Goal: Task Accomplishment & Management: Manage account settings

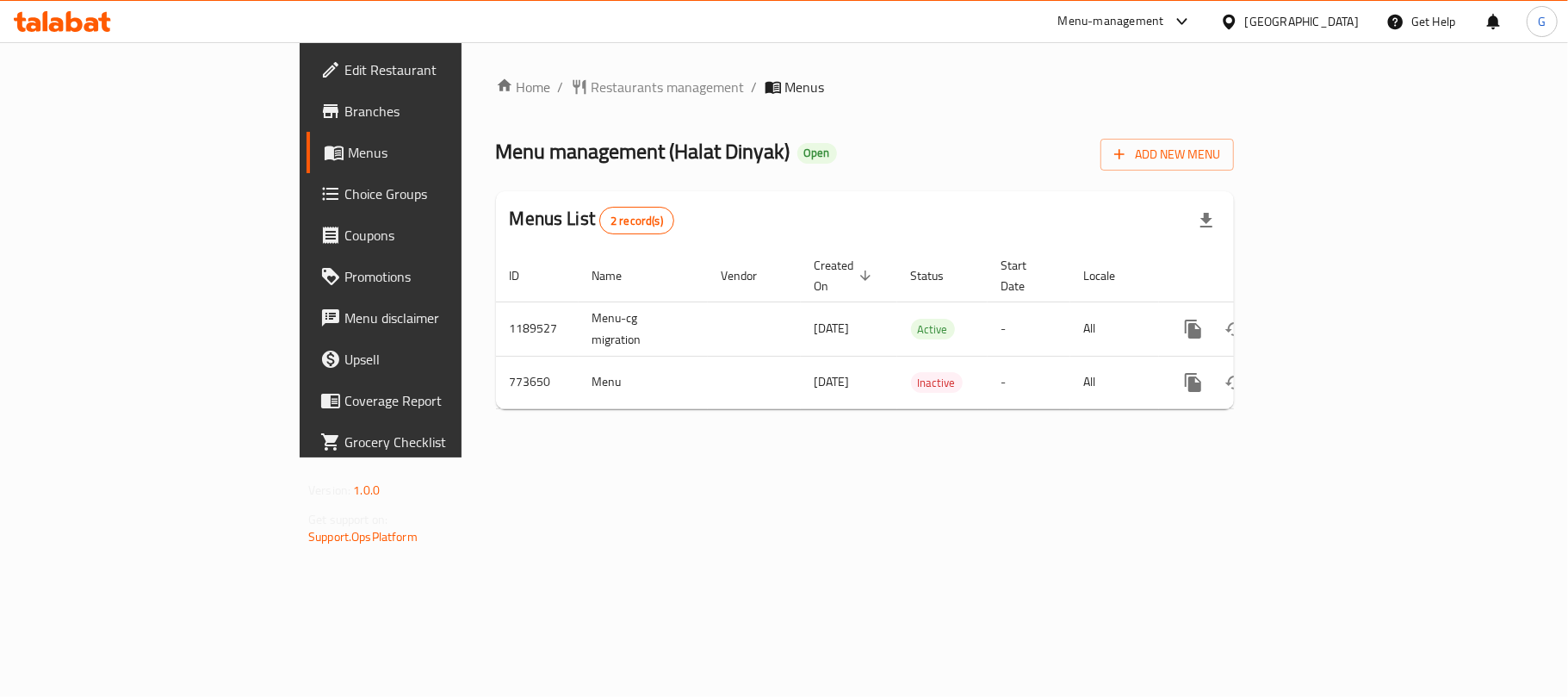
click at [344, 184] on span "Choice Groups" at bounding box center [446, 193] width 203 height 20
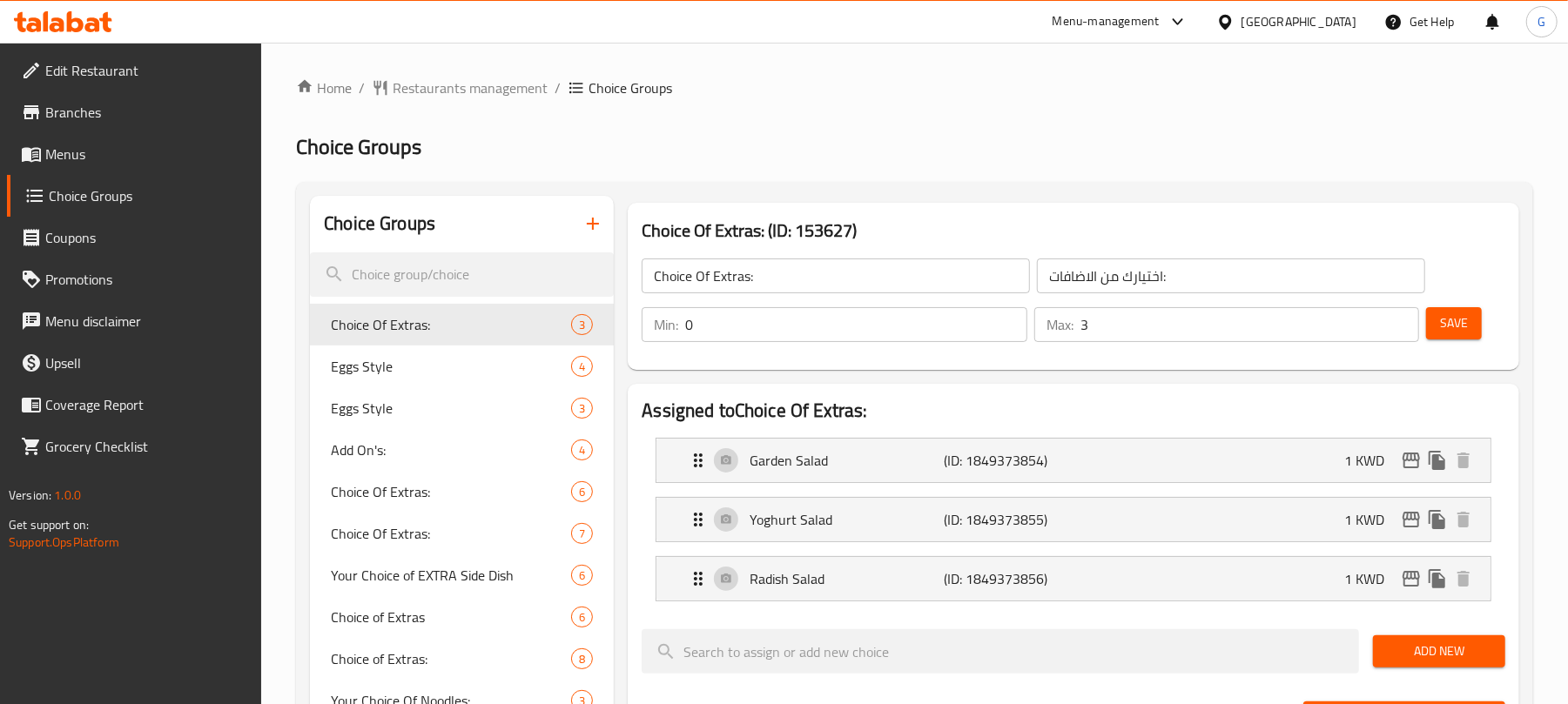
click at [55, 146] on span "Menus" at bounding box center [147, 154] width 203 height 21
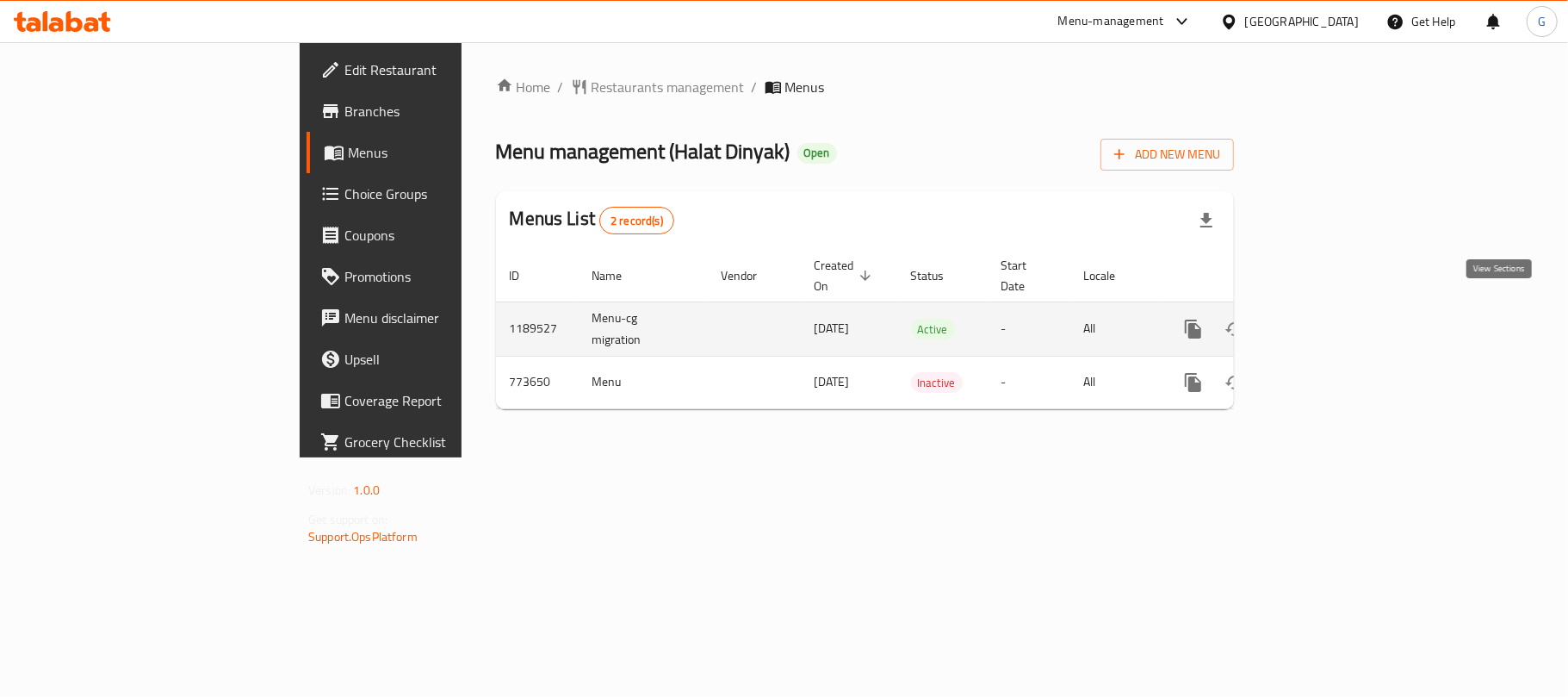
click at [1328, 319] on icon "enhanced table" at bounding box center [1317, 329] width 20 height 20
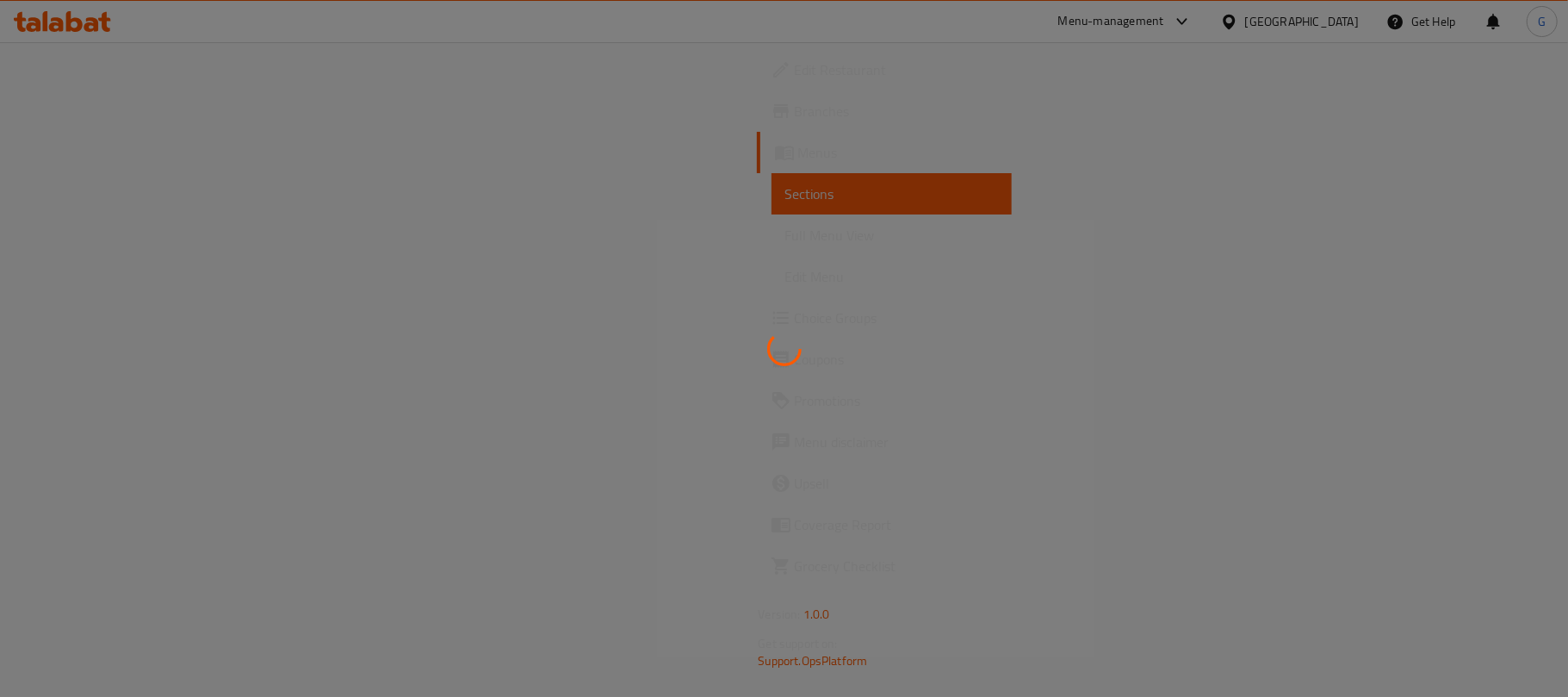
click at [105, 231] on div at bounding box center [784, 348] width 1568 height 697
click at [111, 327] on div at bounding box center [784, 348] width 1568 height 697
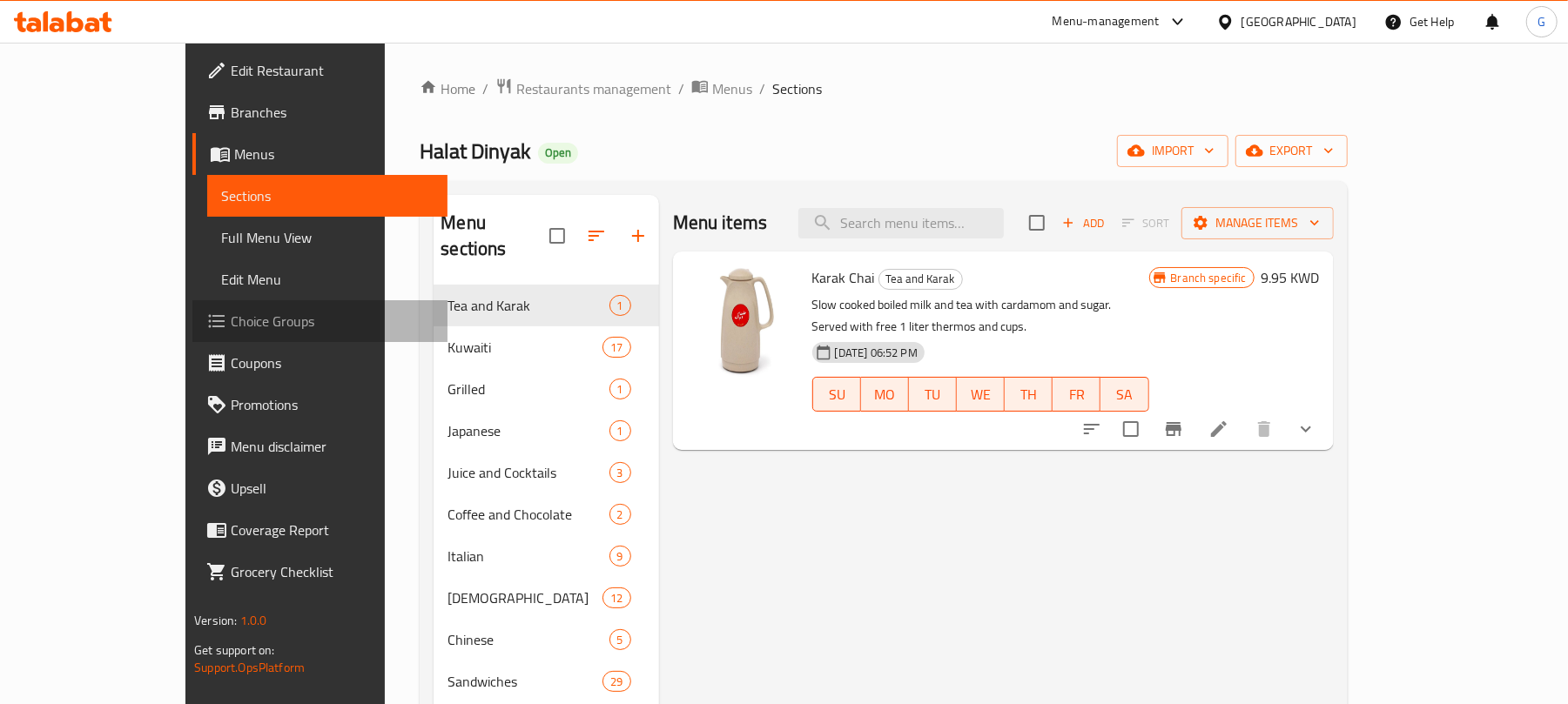
click at [231, 315] on span "Choice Groups" at bounding box center [332, 320] width 203 height 21
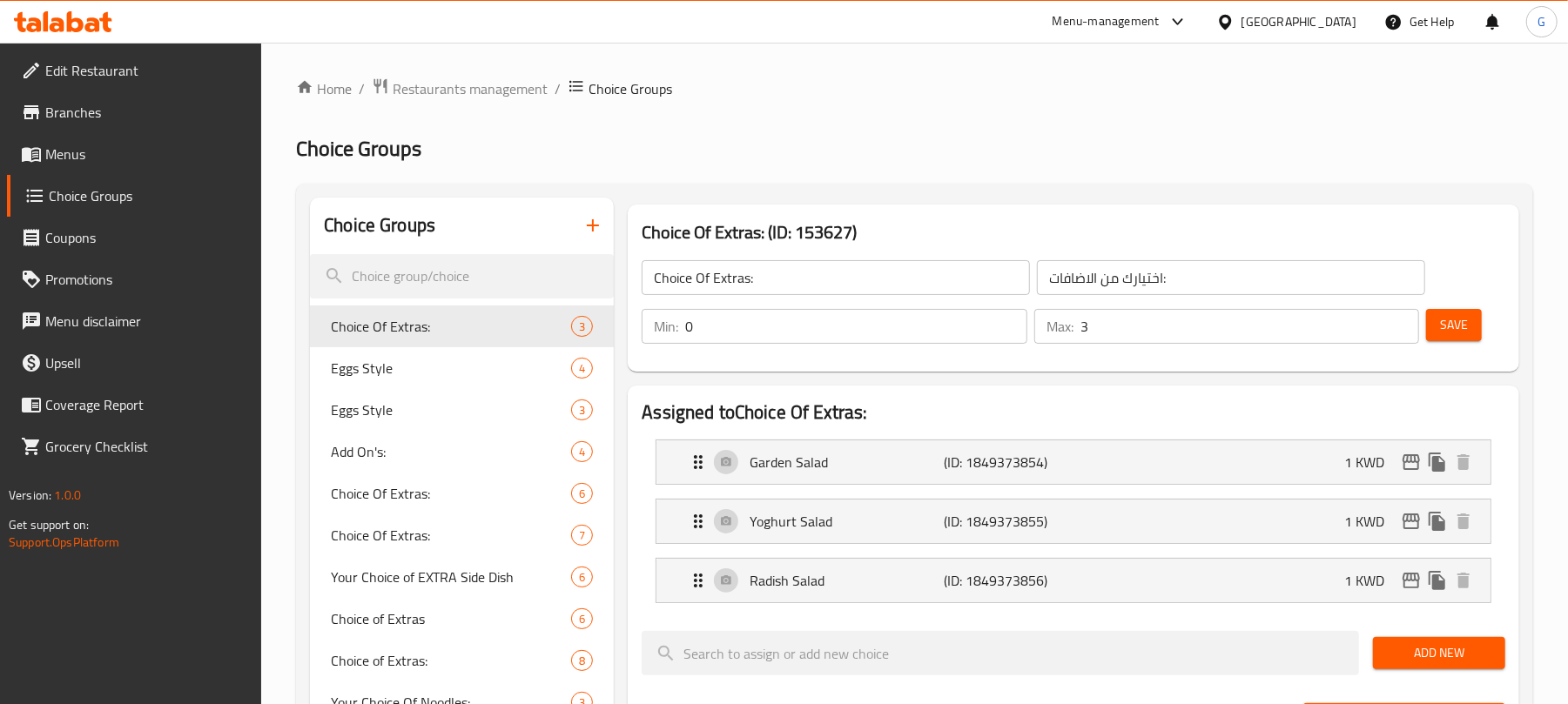
click at [885, 95] on ol "Home / Restaurants management / Choice Groups" at bounding box center [914, 89] width 1237 height 23
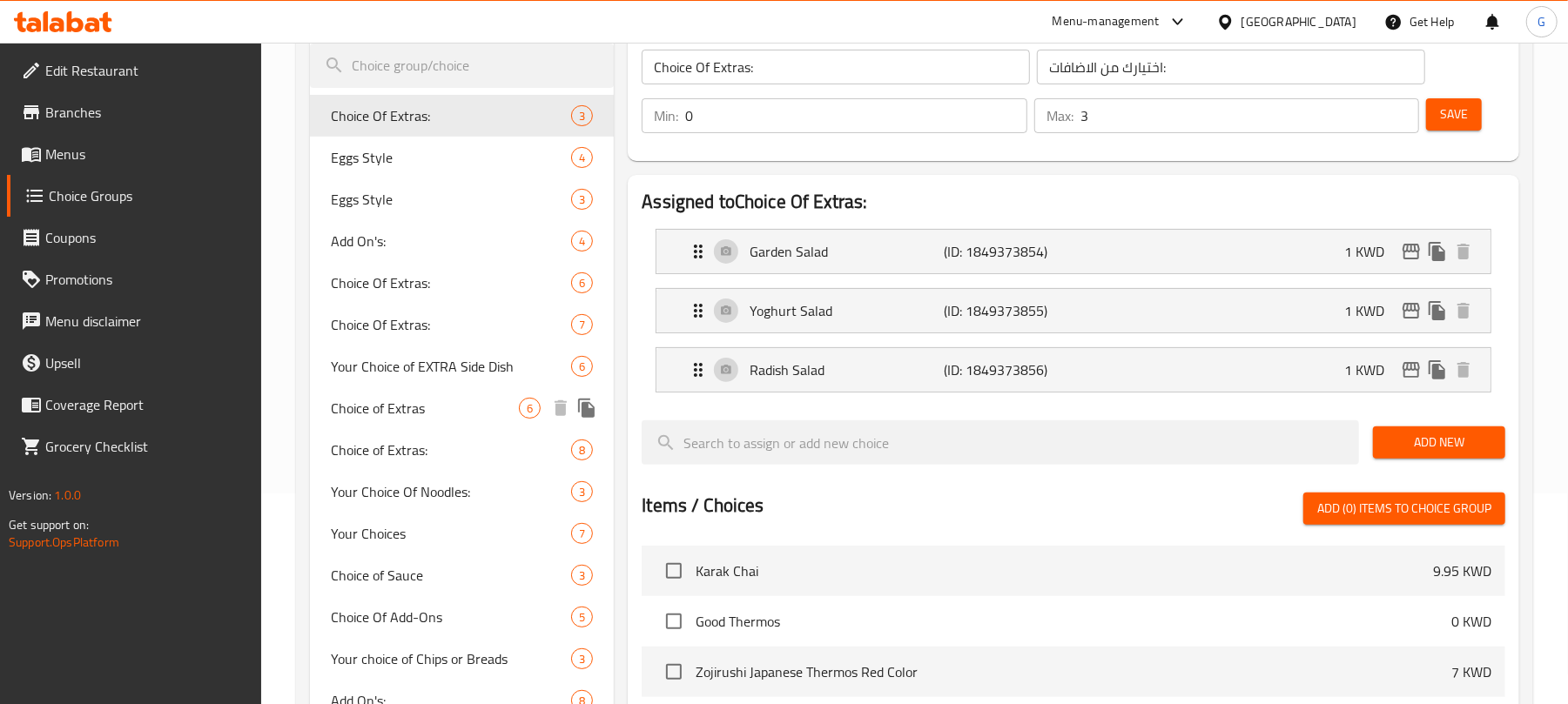
scroll to position [232, 0]
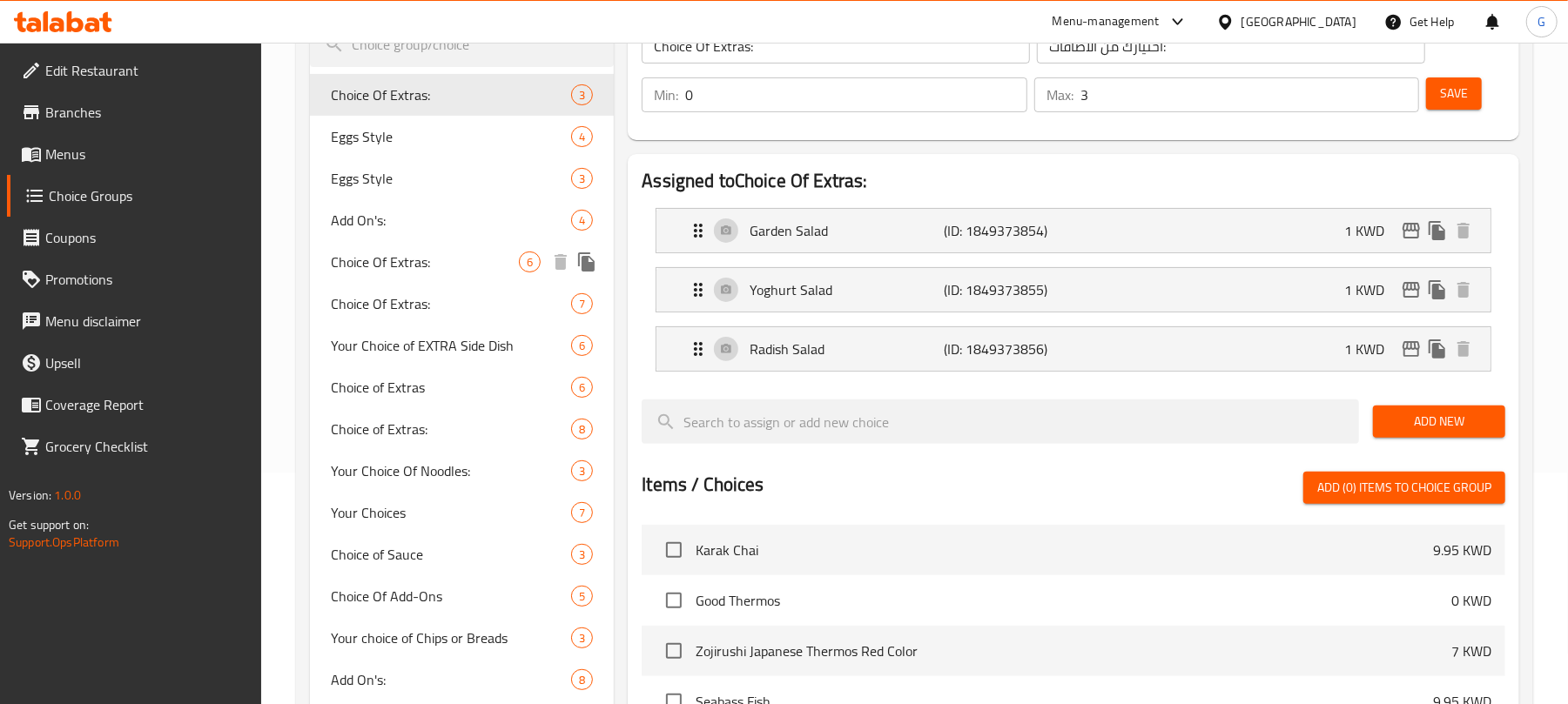
click at [404, 261] on span "Choice Of Extras:" at bounding box center [424, 261] width 188 height 21
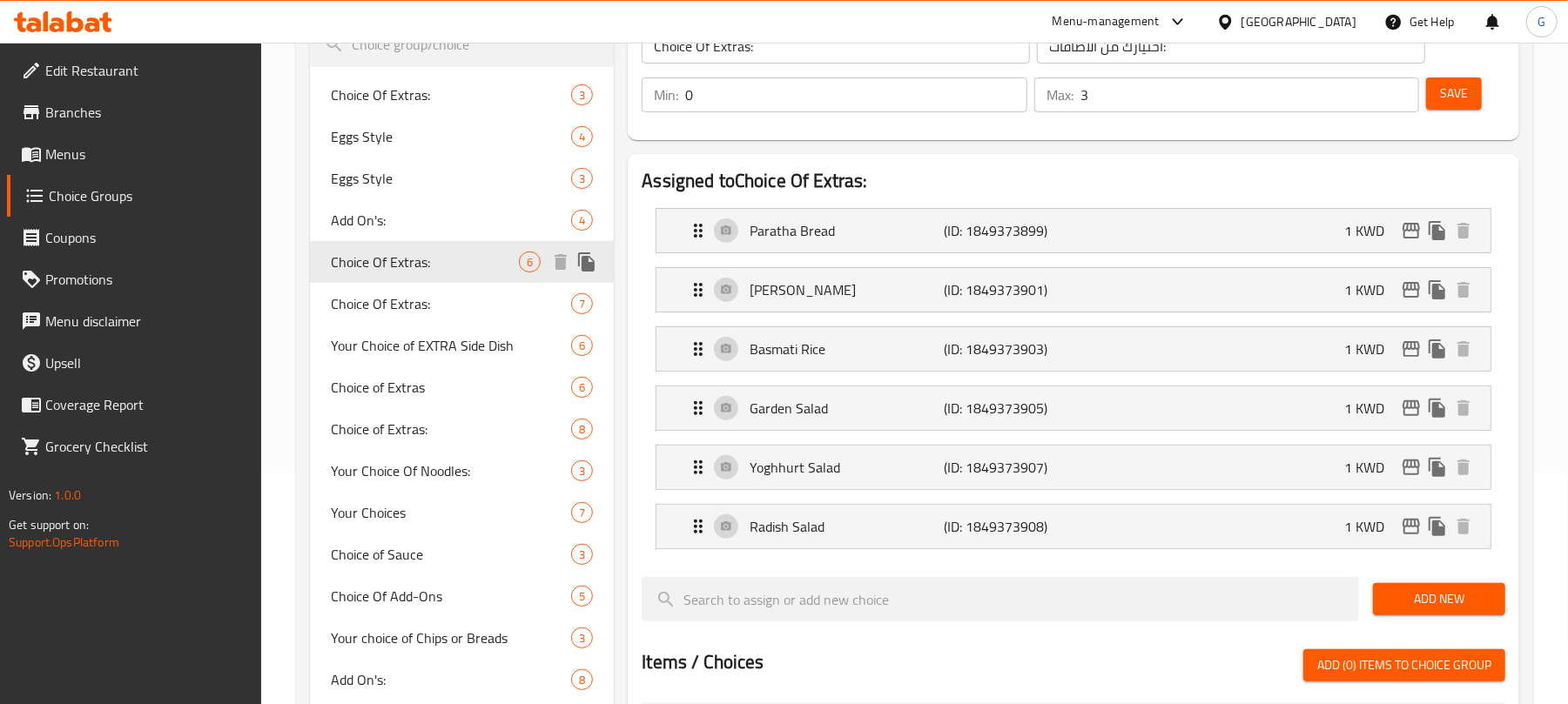
type input "اختيارك من الإضافات:"
click at [391, 301] on span "Choice Of Extras:" at bounding box center [424, 303] width 188 height 21
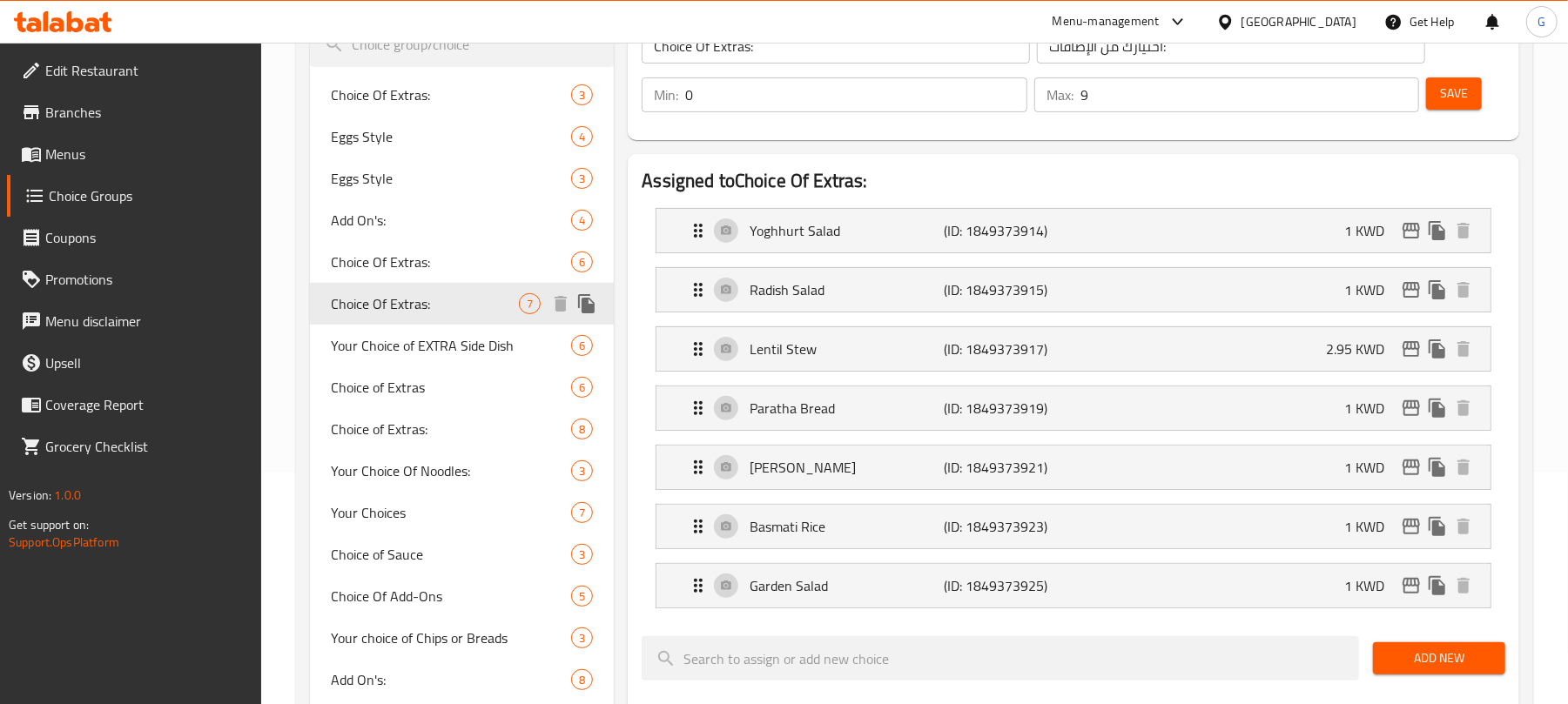
type input "4"
click at [374, 387] on span "Choice of Extras" at bounding box center [424, 387] width 188 height 21
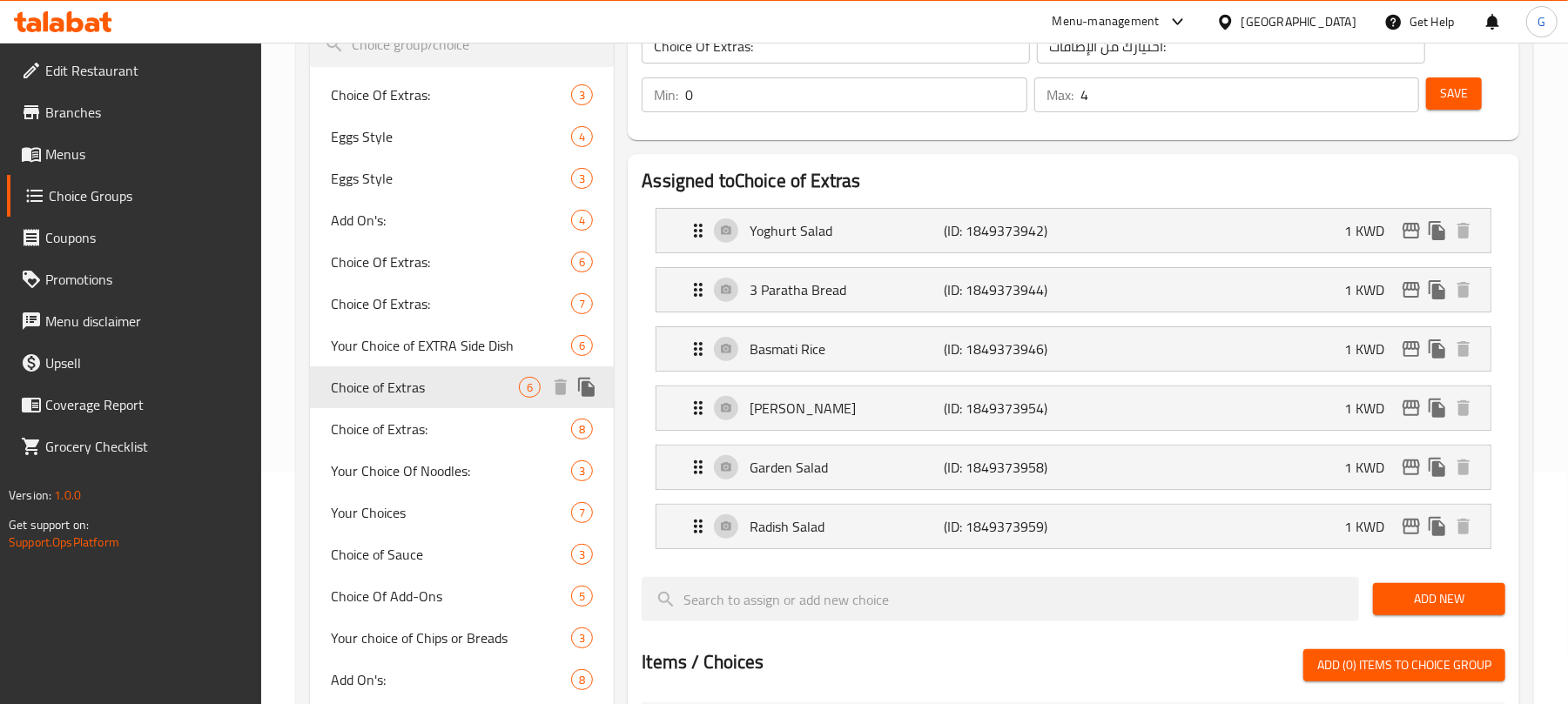
type input "Choice of Extras"
type input "اختيارك من الإضافات"
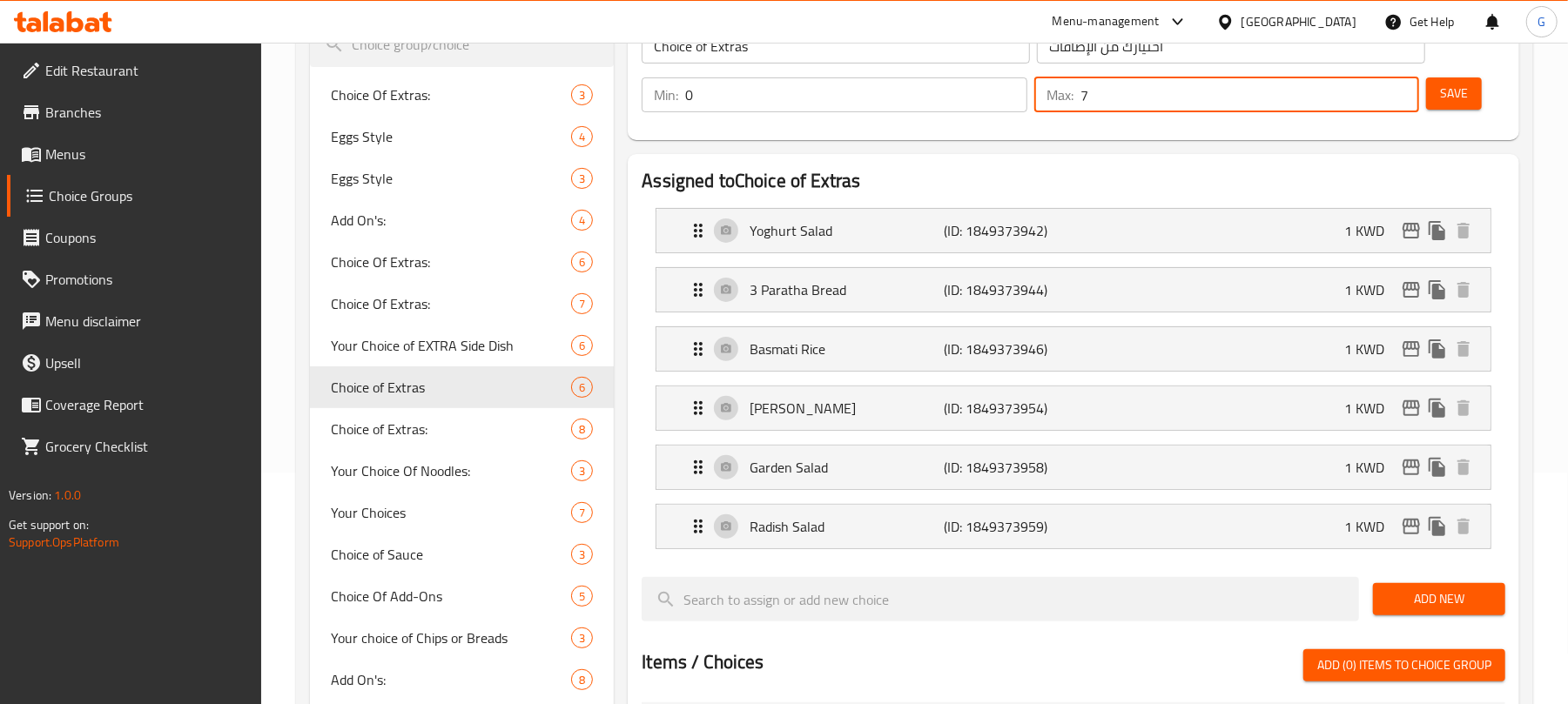
drag, startPoint x: 1107, startPoint y: 96, endPoint x: 982, endPoint y: 100, distance: 125.1
click at [982, 100] on div "Min: 0 ​ Max: 7 ​" at bounding box center [1030, 94] width 791 height 48
type input "6"
drag, startPoint x: 1461, startPoint y: 92, endPoint x: 480, endPoint y: 160, distance: 983.4
click at [1461, 93] on span "Save" at bounding box center [1454, 94] width 28 height 22
